Goal: Task Accomplishment & Management: Use online tool/utility

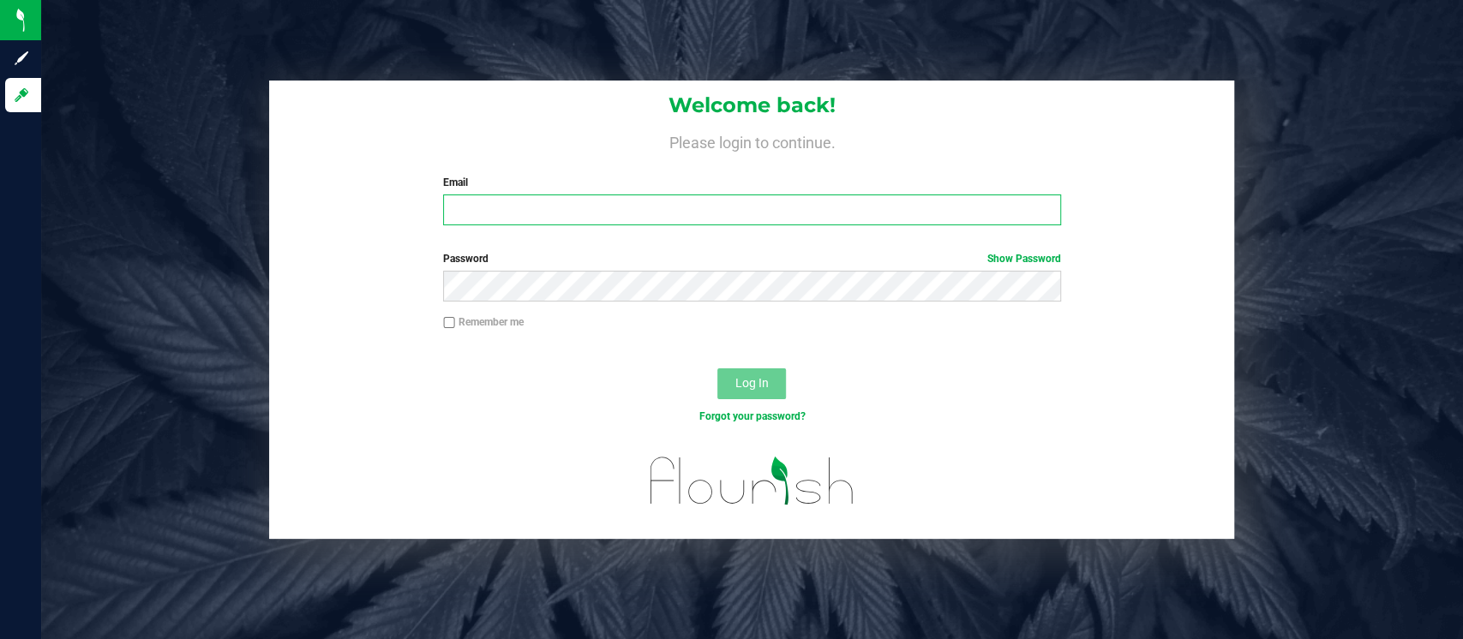
click at [477, 203] on input "Email" at bounding box center [752, 210] width 618 height 31
type input "[EMAIL_ADDRESS][DOMAIN_NAME]"
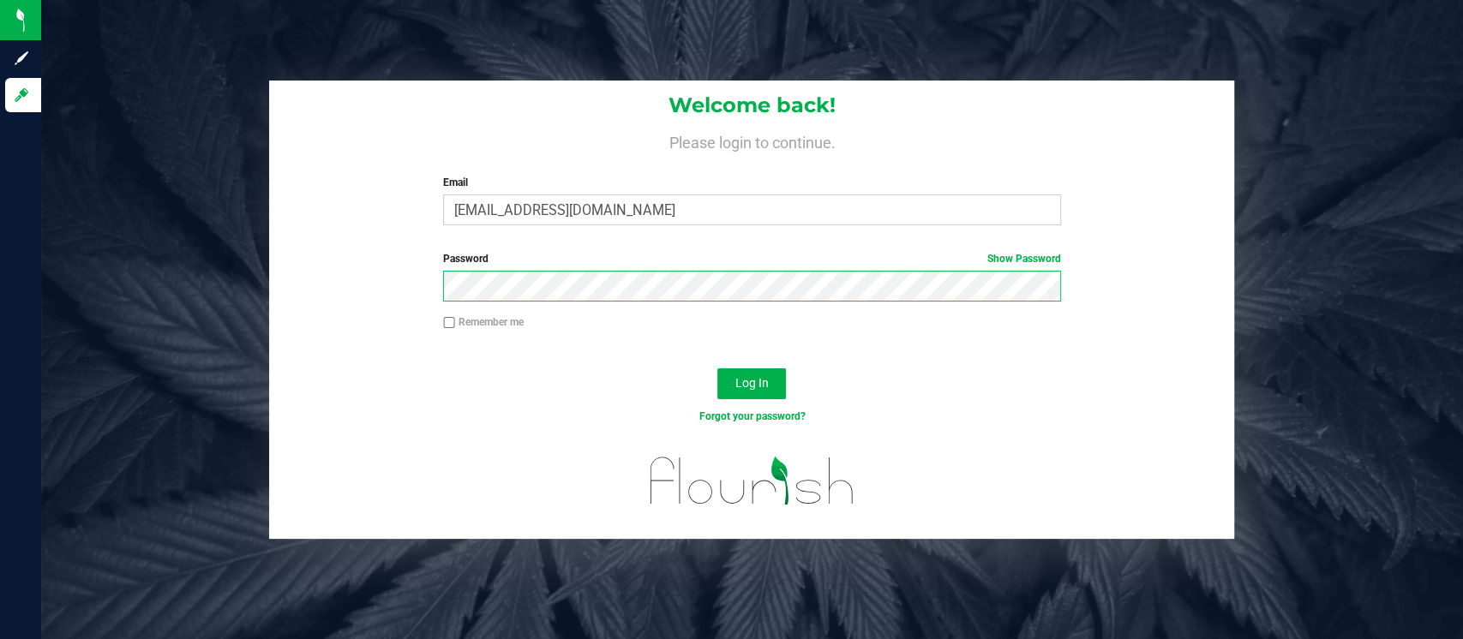
click at [718, 369] on button "Log In" at bounding box center [752, 384] width 69 height 31
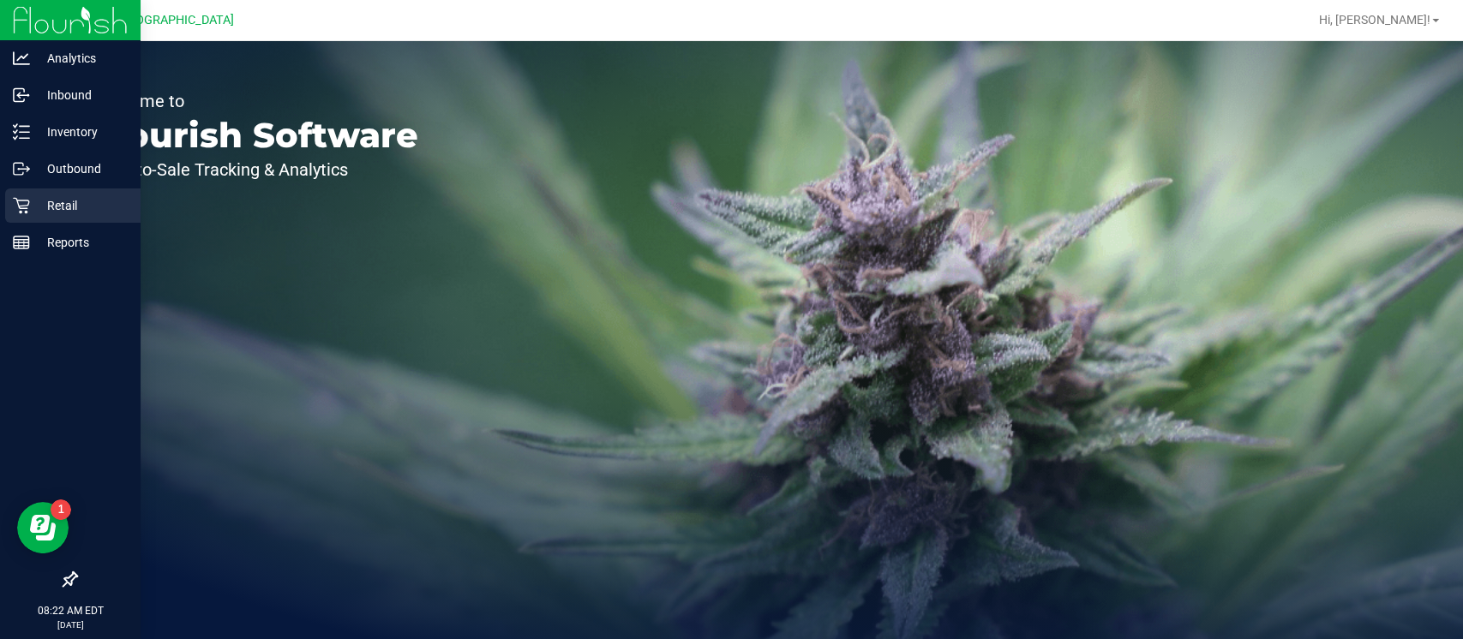
click at [49, 209] on p "Retail" at bounding box center [81, 205] width 103 height 21
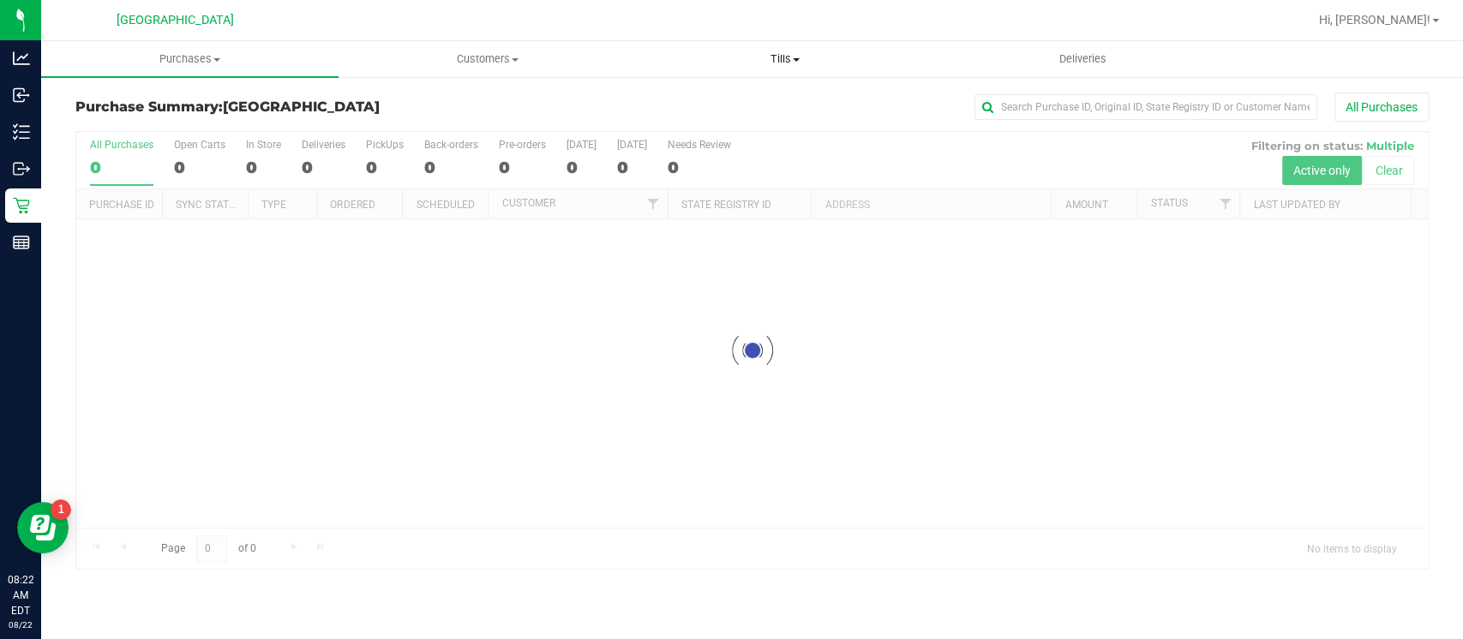
click at [782, 47] on uib-tab-heading "Tills Manage tills Reconcile e-payments" at bounding box center [785, 59] width 296 height 34
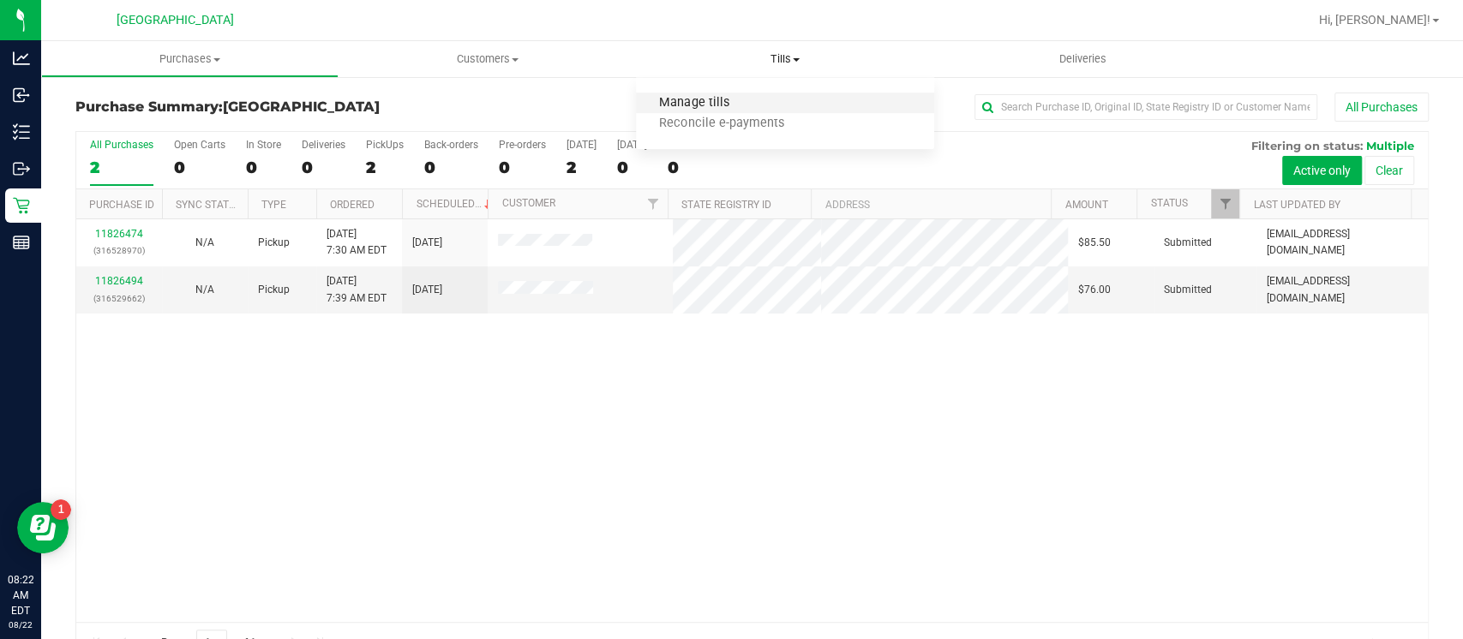
click at [726, 96] on span "Manage tills" at bounding box center [694, 103] width 116 height 15
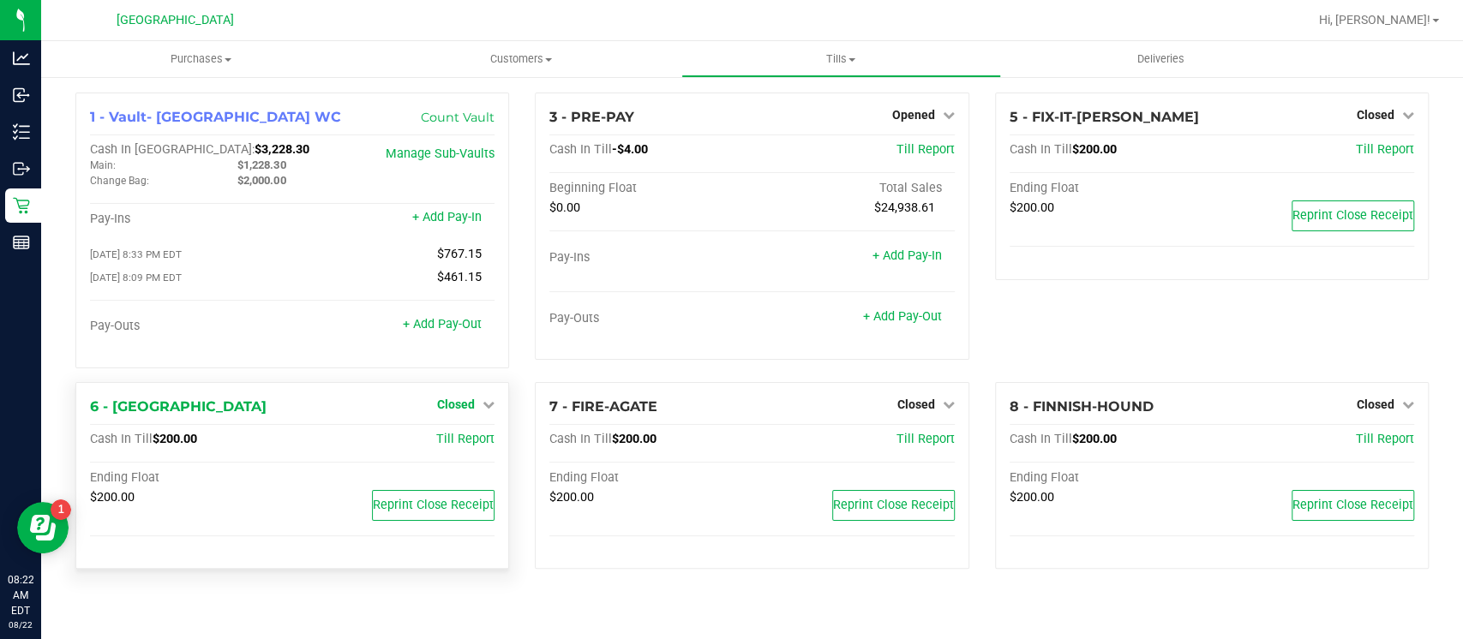
click at [479, 405] on link "Closed" at bounding box center [465, 405] width 57 height 14
click at [471, 442] on link "Open Till" at bounding box center [455, 440] width 45 height 14
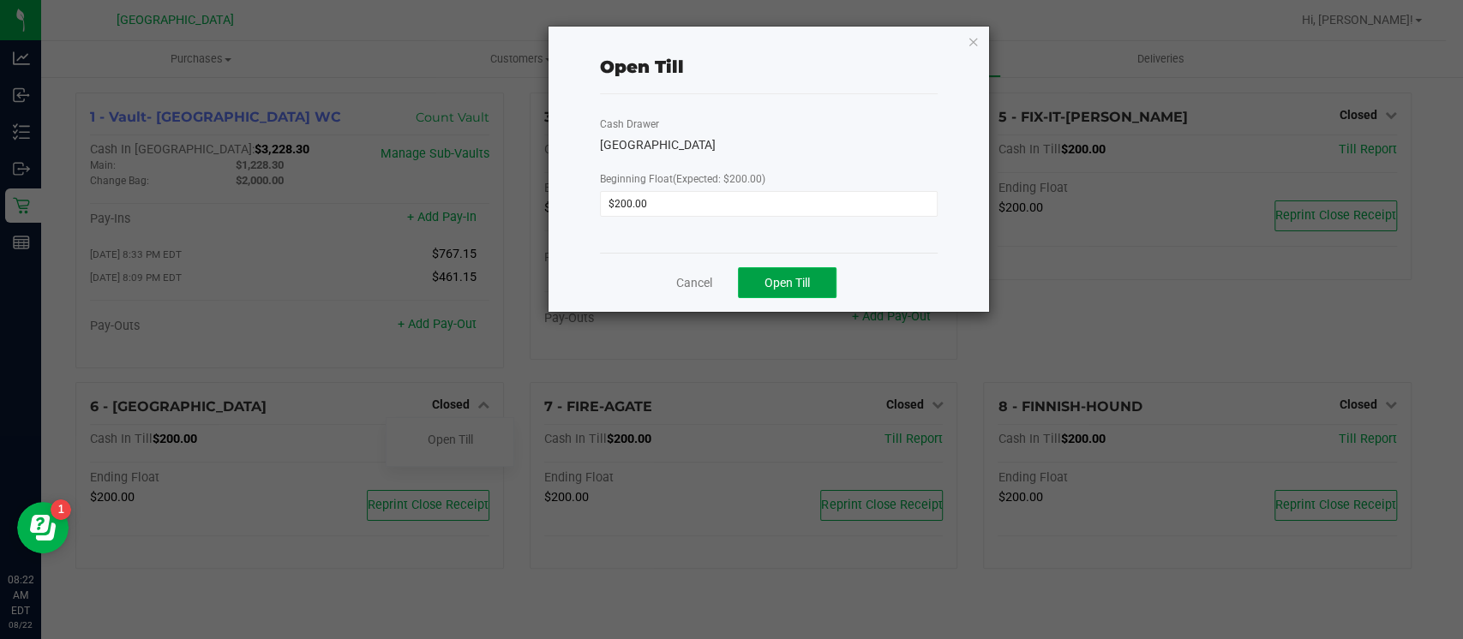
click at [815, 282] on button "Open Till" at bounding box center [787, 282] width 99 height 31
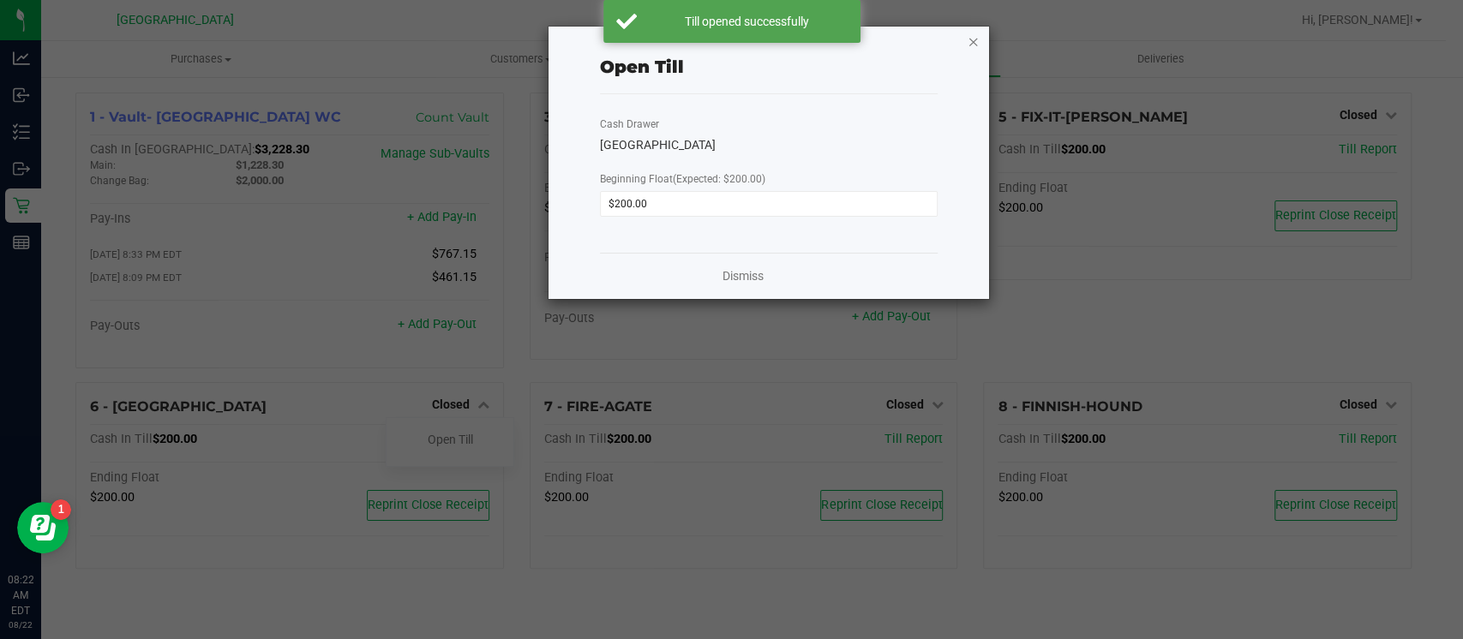
click at [973, 38] on icon "button" at bounding box center [974, 41] width 12 height 21
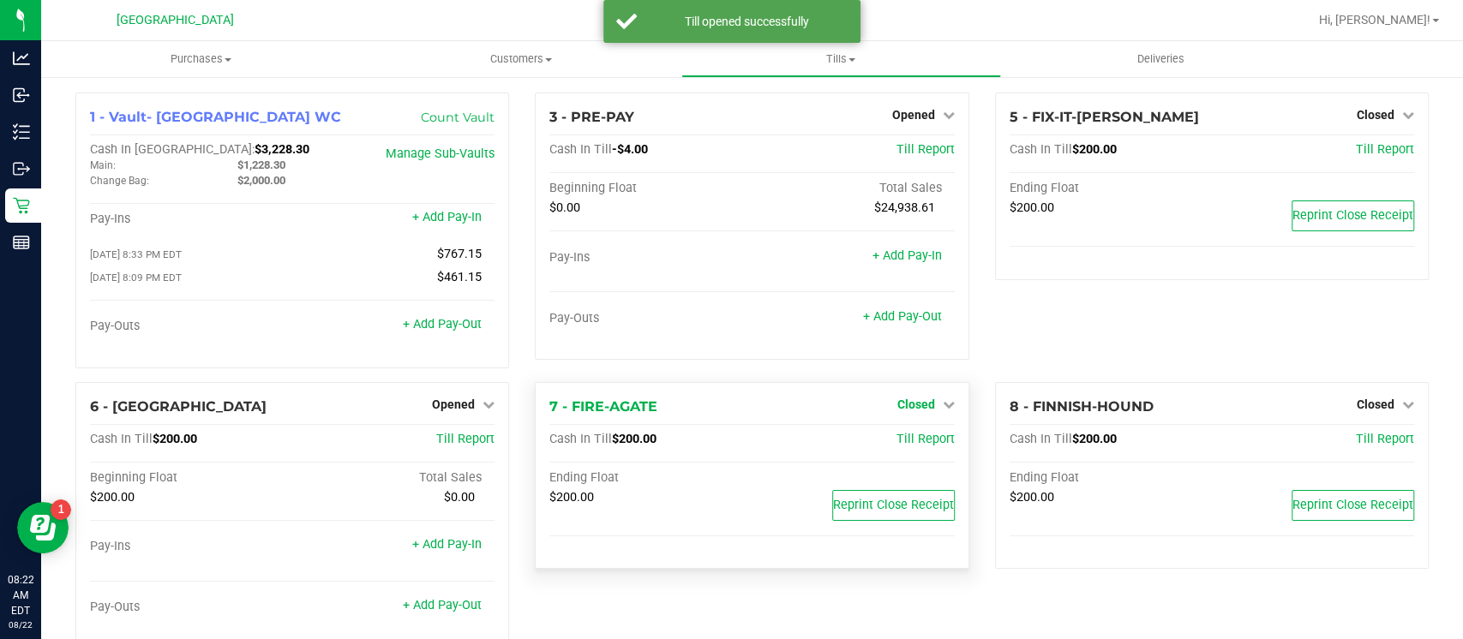
click at [924, 400] on link "Closed" at bounding box center [926, 405] width 57 height 14
click at [913, 435] on link "Open Till" at bounding box center [915, 440] width 45 height 14
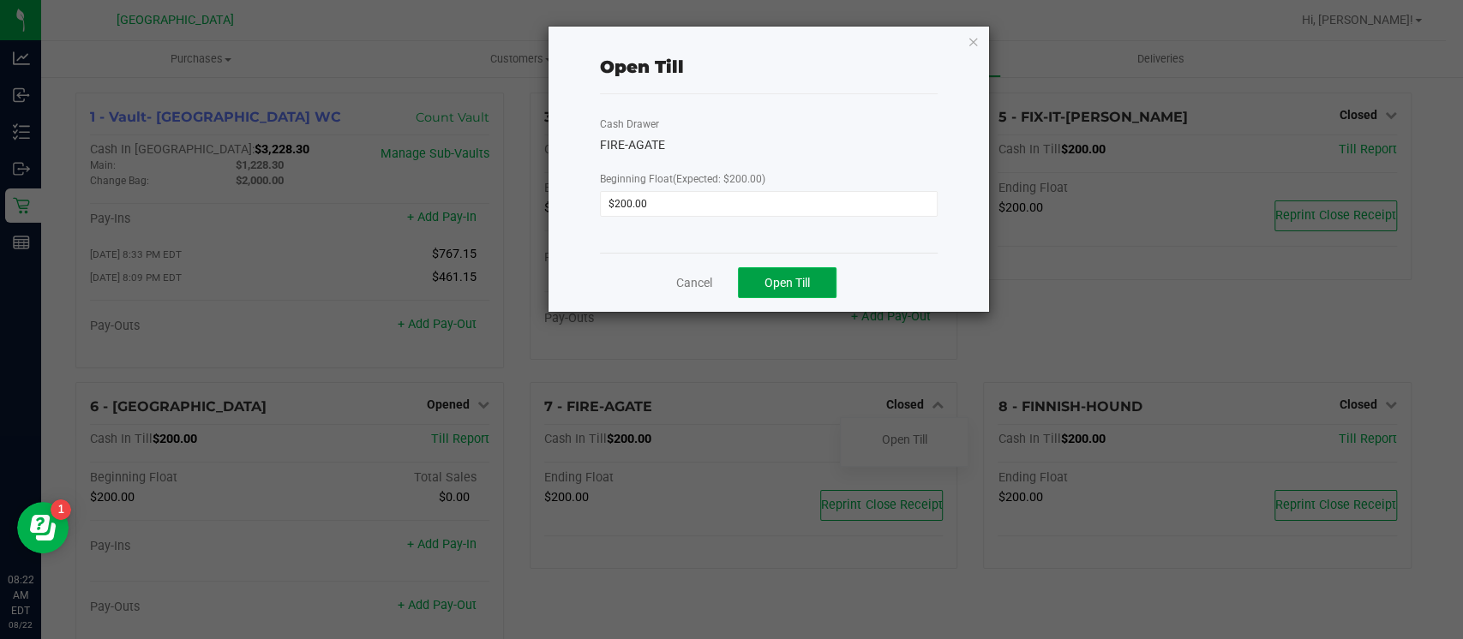
click at [809, 285] on span "Open Till" at bounding box center [787, 283] width 45 height 14
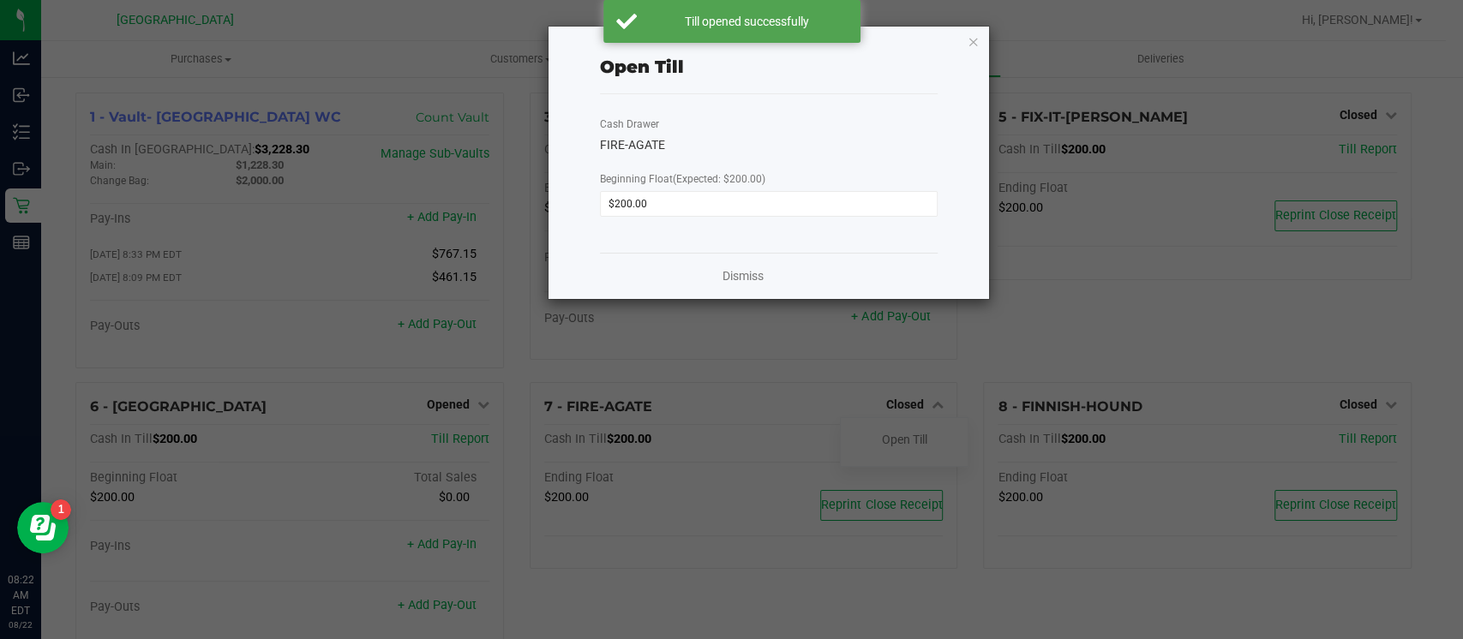
click at [982, 42] on div "Open Till Cash Drawer FIRE-AGATE Beginning Float (Expected: $200.00) $200.00 Di…" at bounding box center [769, 163] width 441 height 273
click at [972, 40] on icon "button" at bounding box center [974, 41] width 12 height 21
